Goal: Information Seeking & Learning: Learn about a topic

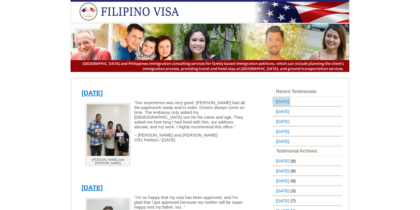
click at [290, 106] on link "[DATE]" at bounding box center [281, 101] width 18 height 9
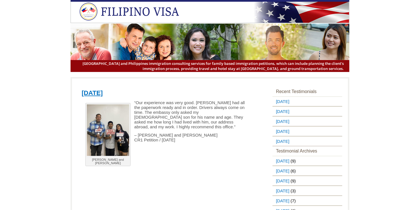
click at [106, 131] on img at bounding box center [108, 129] width 42 height 51
click at [290, 116] on link "[DATE]" at bounding box center [281, 111] width 18 height 9
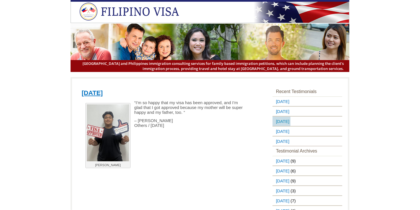
click at [290, 126] on link "[DATE]" at bounding box center [281, 121] width 18 height 9
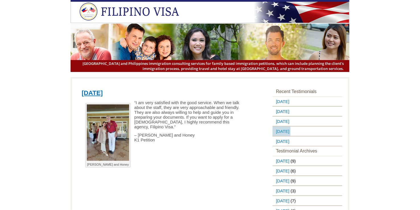
click at [290, 136] on link "[DATE]" at bounding box center [281, 131] width 18 height 9
